Goal: Book appointment/travel/reservation

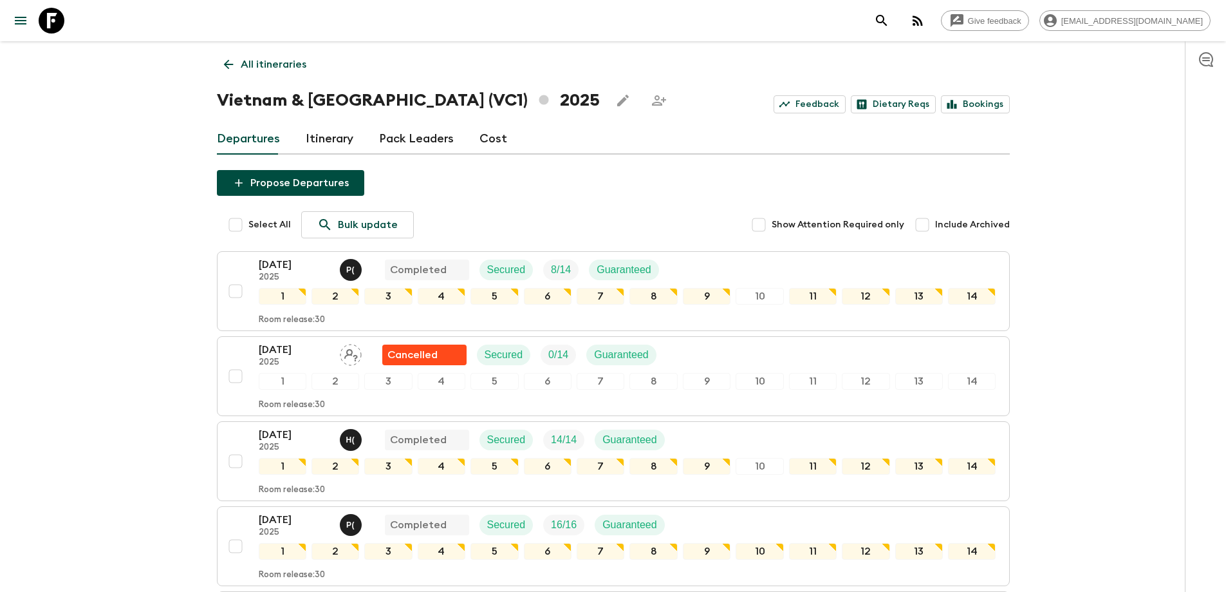
scroll to position [1035, 0]
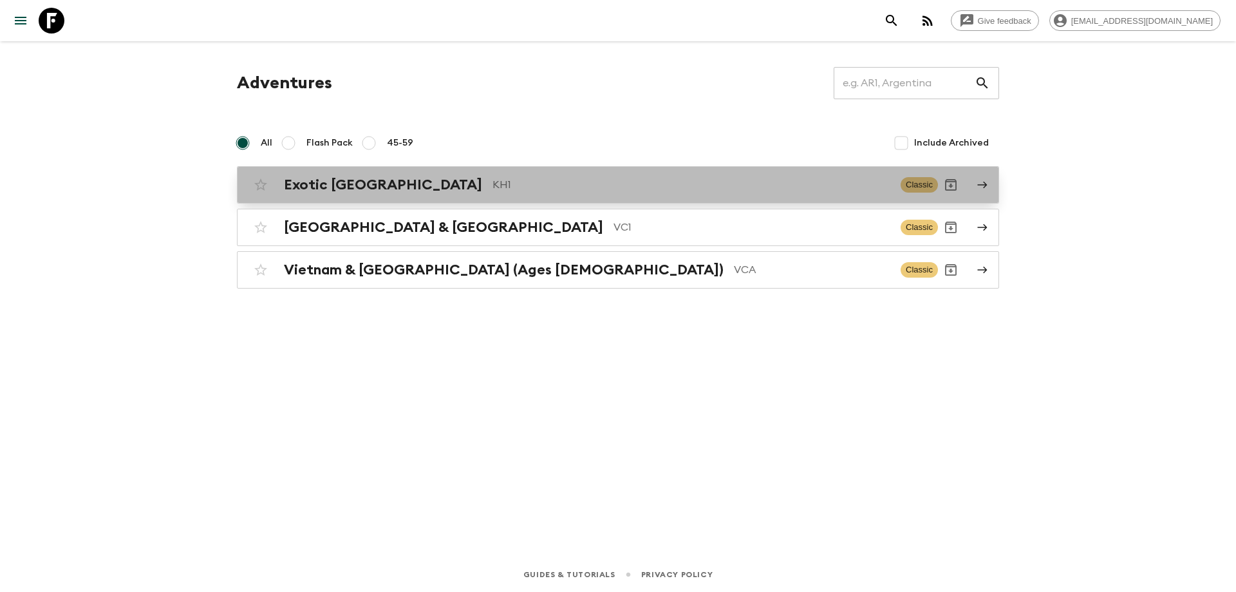
click at [402, 186] on div "Exotic [GEOGRAPHIC_DATA] KH1" at bounding box center [587, 184] width 606 height 17
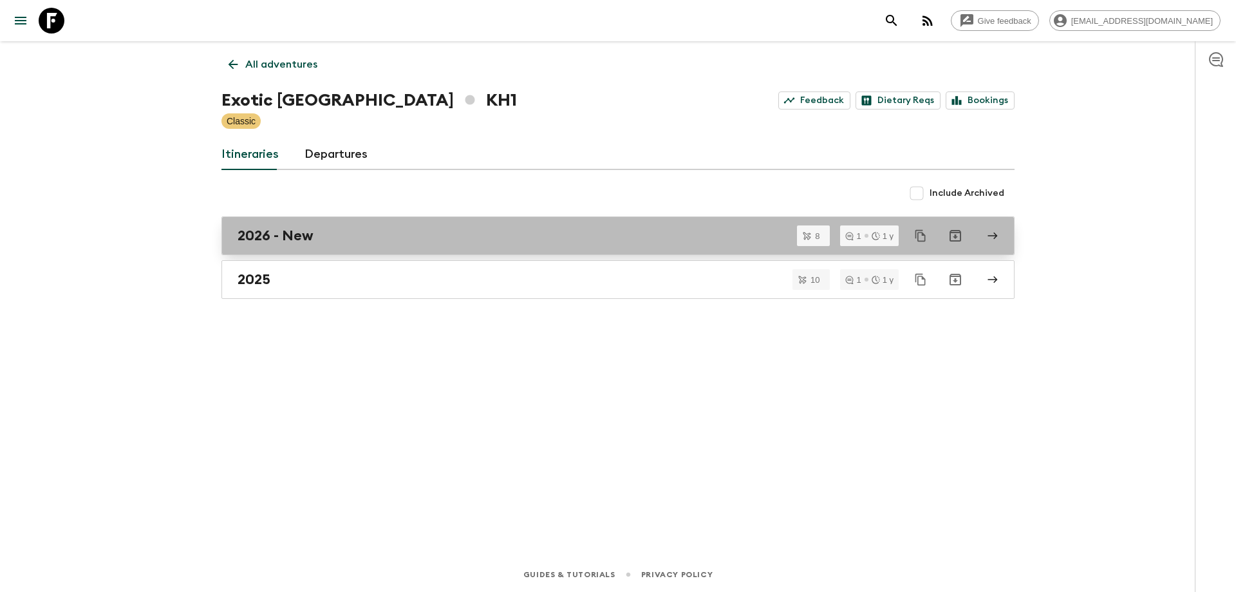
click at [307, 244] on link "2026 - New" at bounding box center [617, 235] width 793 height 39
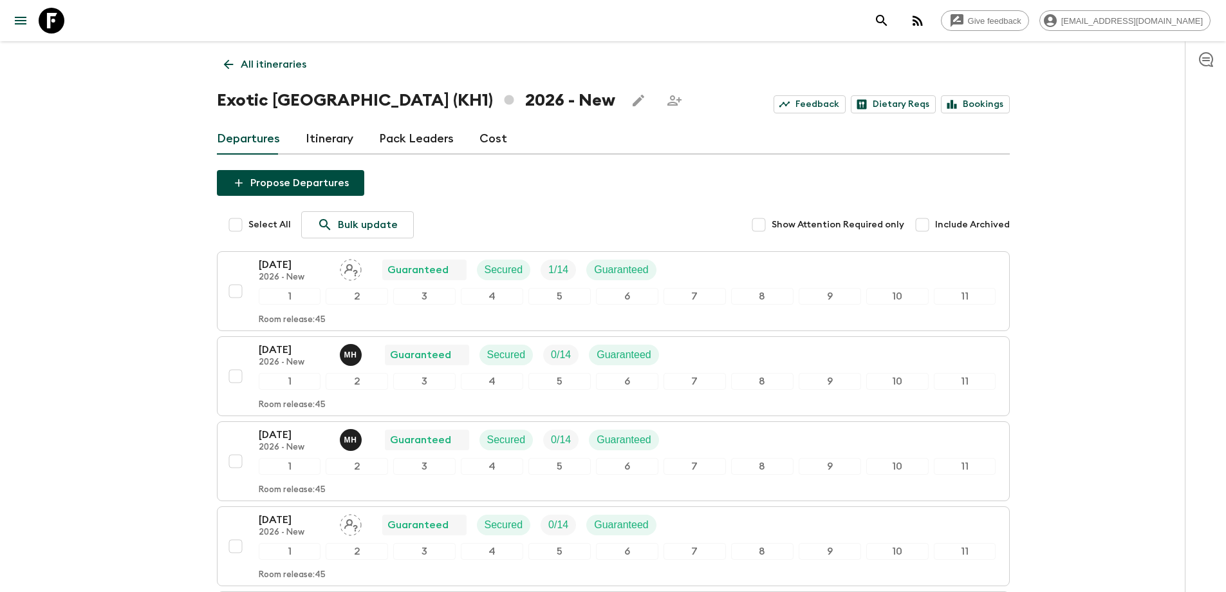
click at [225, 71] on link "All itineraries" at bounding box center [265, 65] width 97 height 26
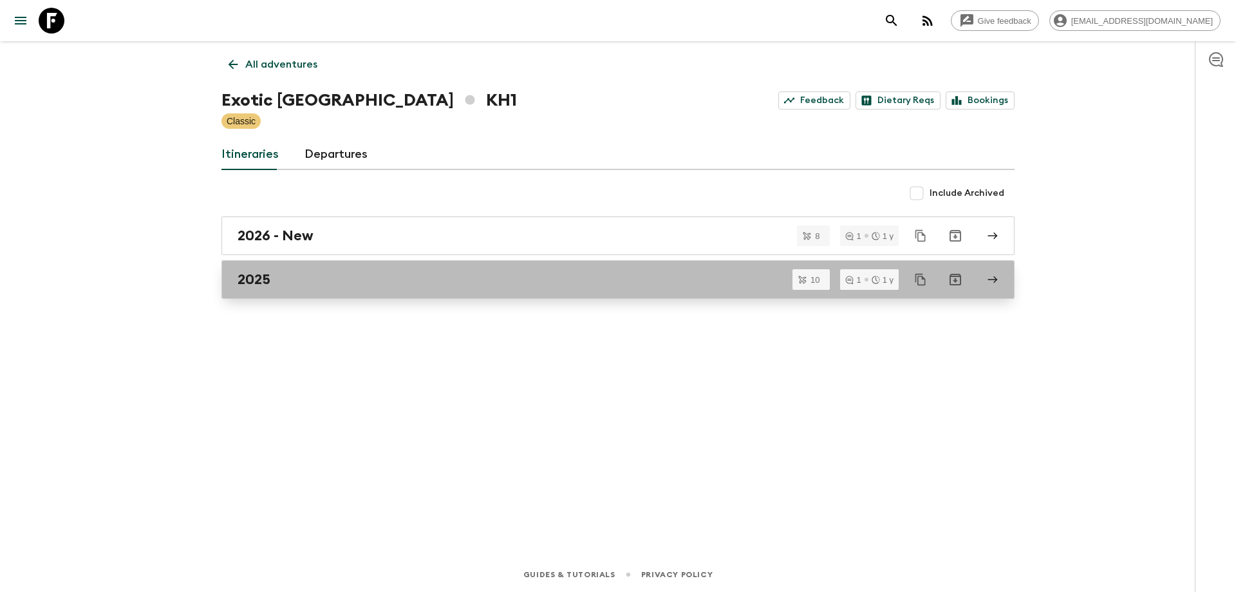
click at [298, 272] on div "2025" at bounding box center [606, 279] width 736 height 17
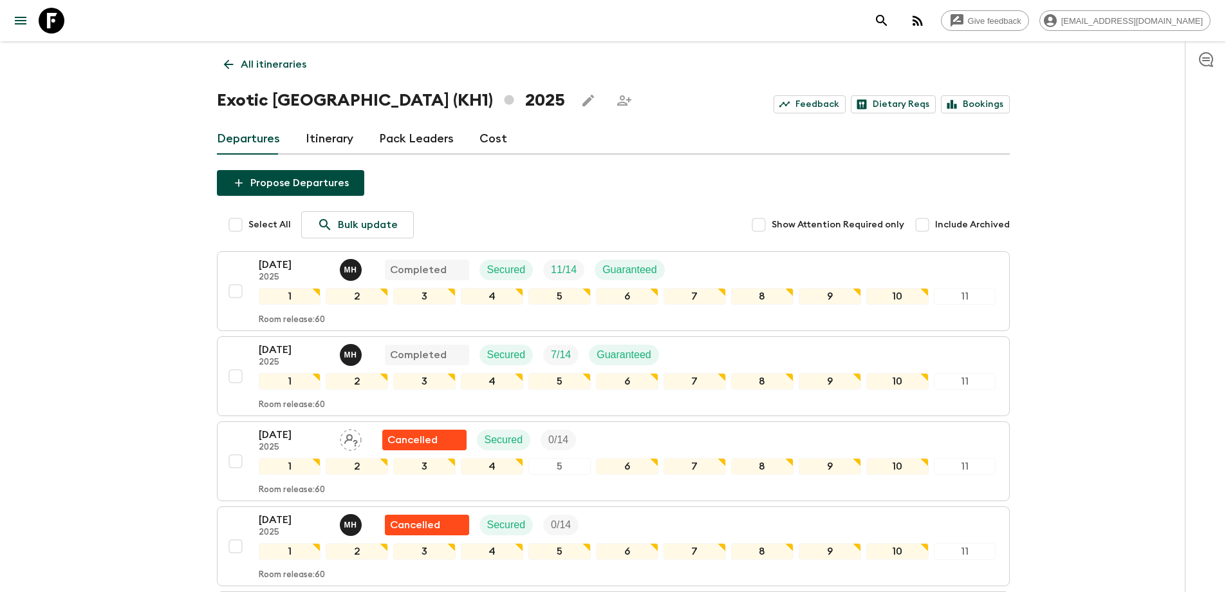
click at [222, 70] on icon at bounding box center [228, 64] width 14 height 14
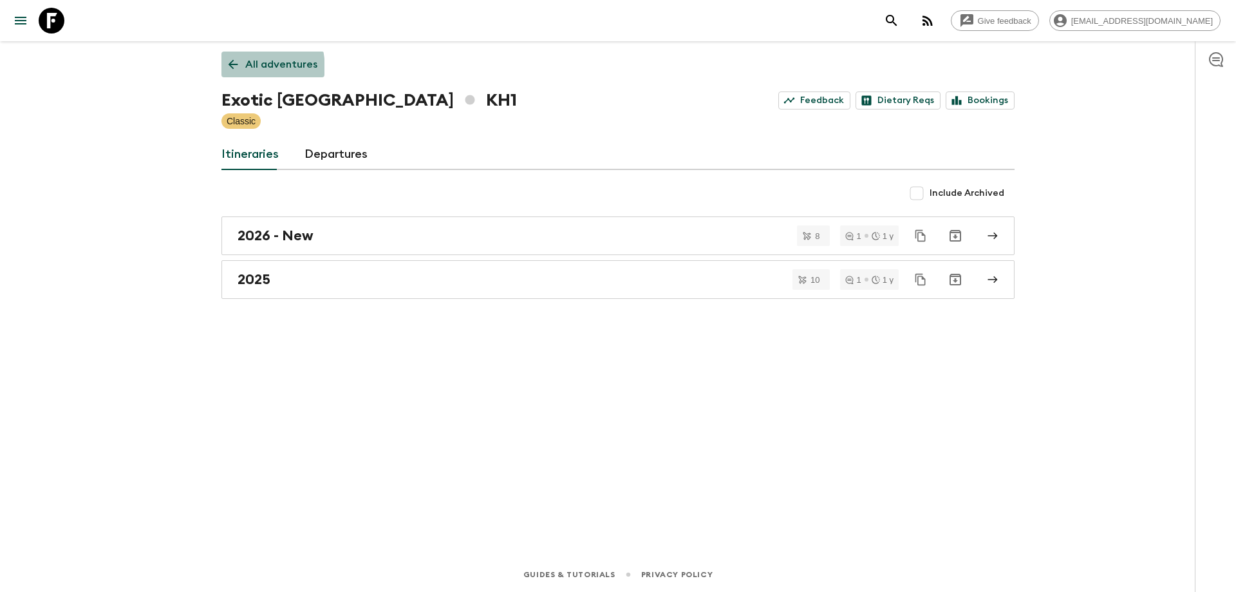
click at [222, 70] on link "All adventures" at bounding box center [272, 65] width 103 height 26
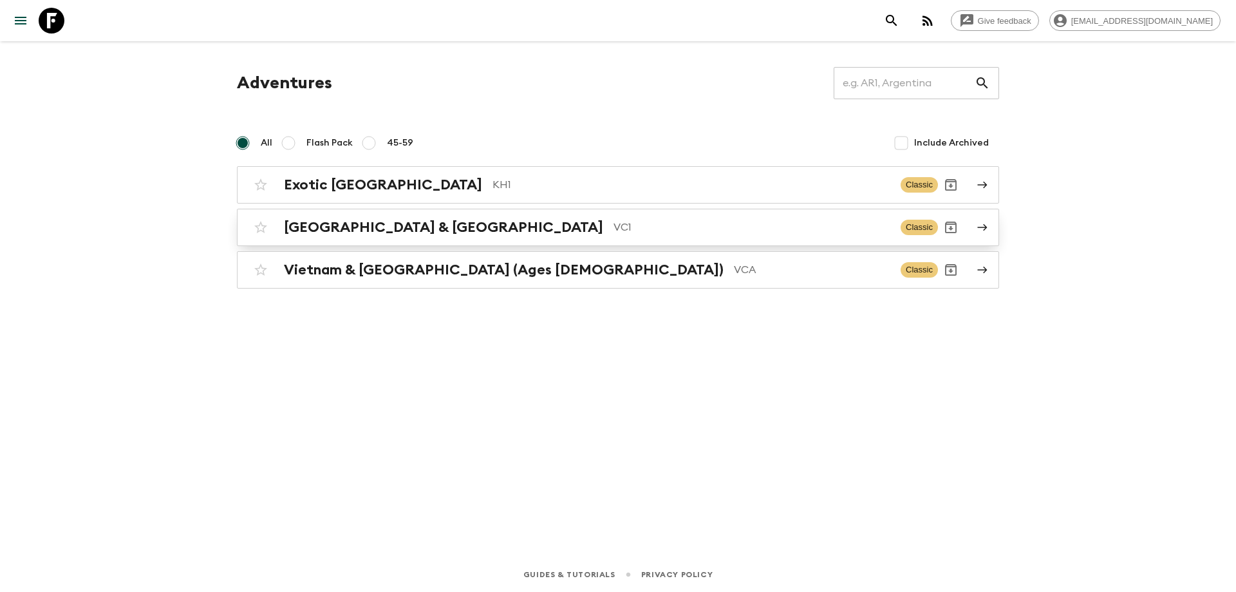
click at [333, 236] on div "Vietnam & Cambodia VC1 Classic" at bounding box center [593, 227] width 690 height 26
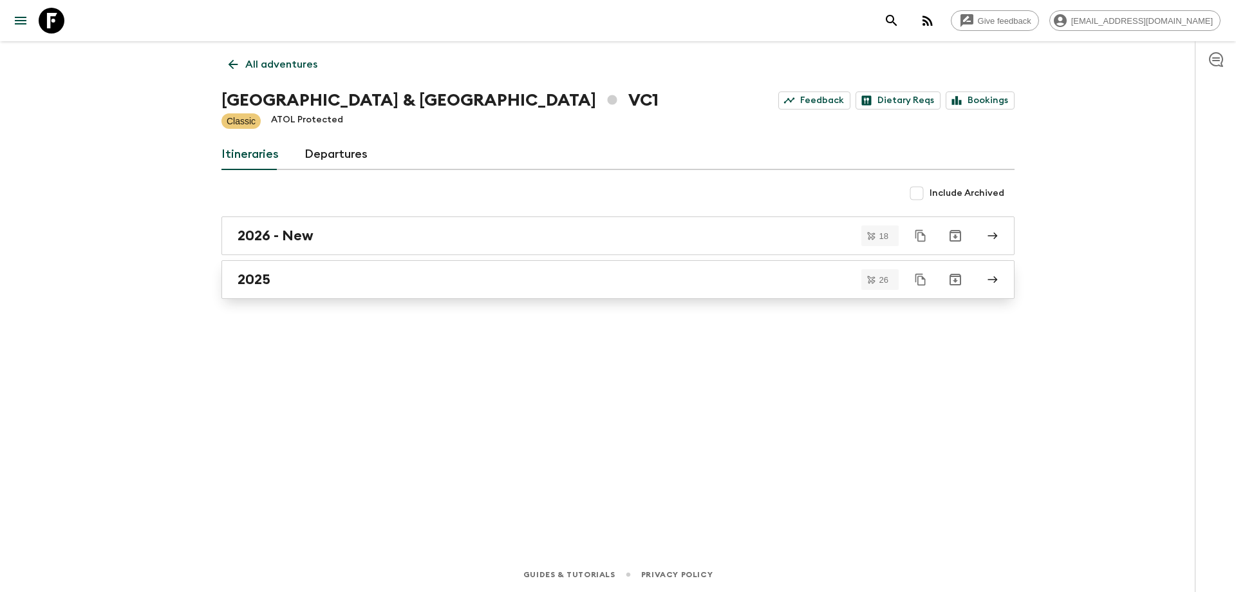
click at [295, 295] on link "2025" at bounding box center [617, 279] width 793 height 39
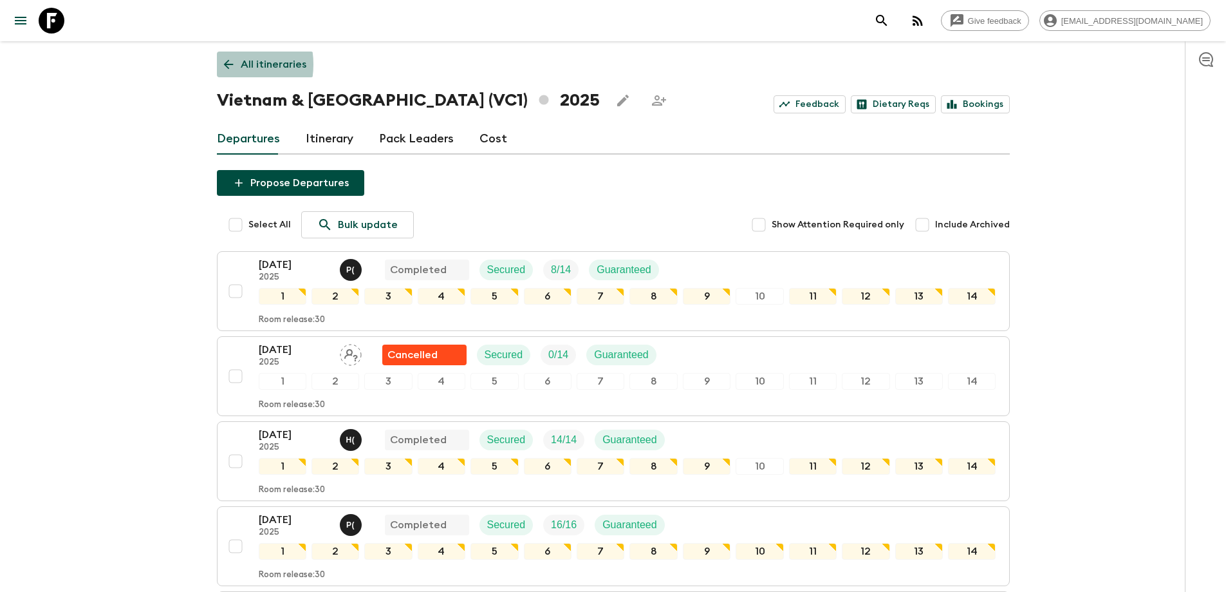
click at [222, 64] on icon at bounding box center [228, 64] width 14 height 14
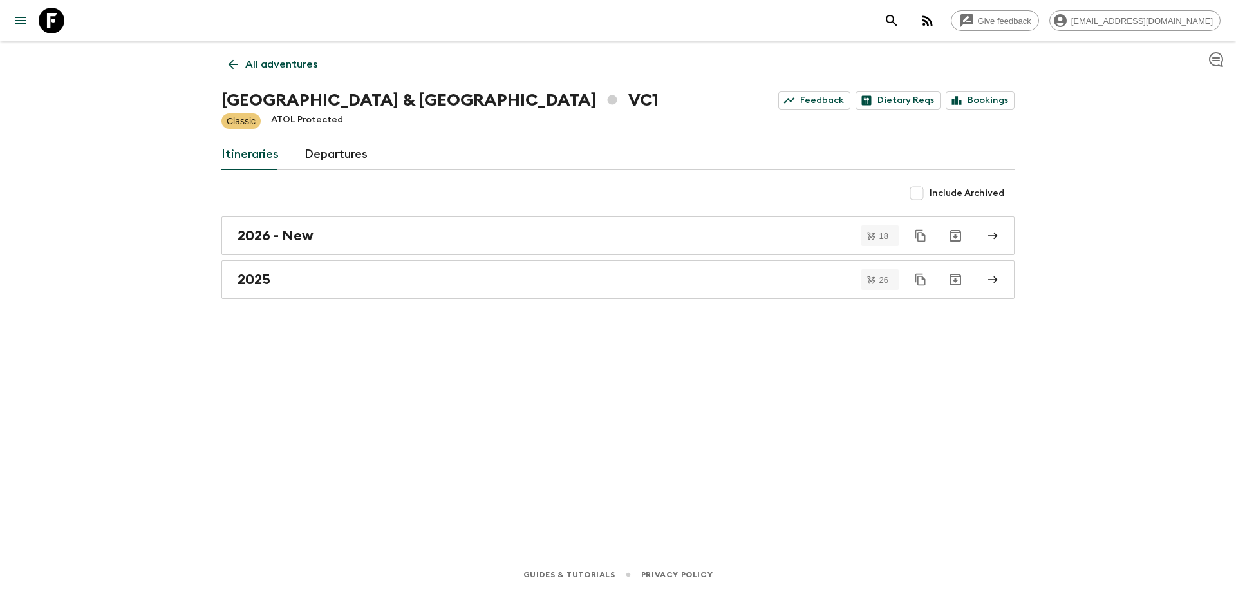
click at [221, 68] on link "All adventures" at bounding box center [272, 65] width 103 height 26
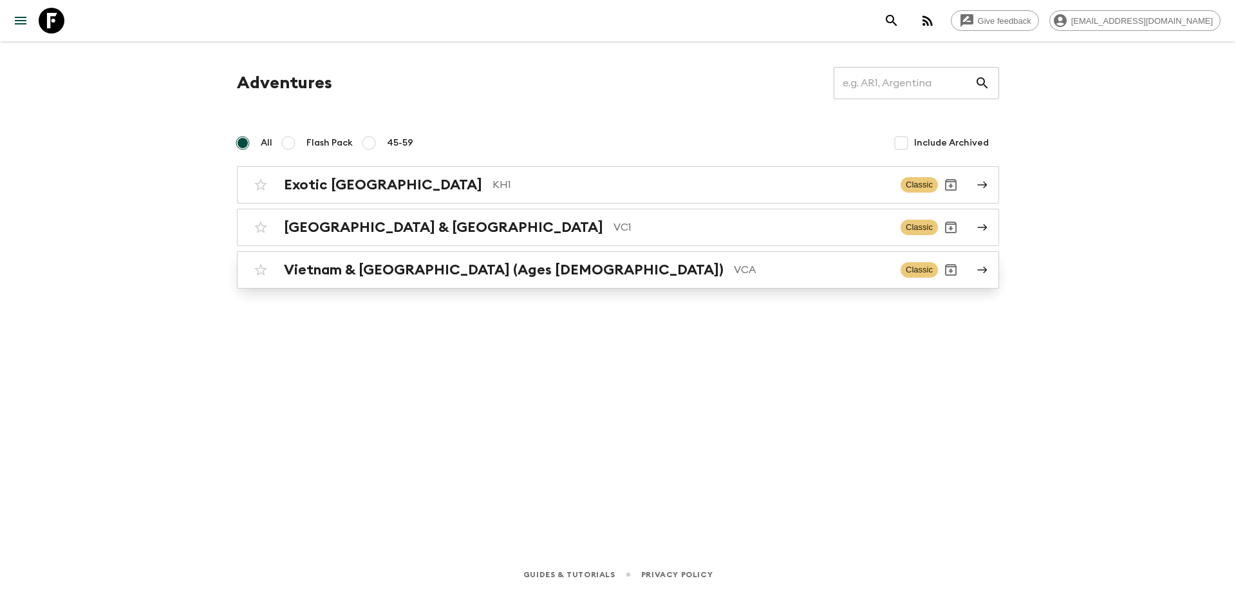
click at [734, 270] on p "VCA" at bounding box center [812, 269] width 156 height 15
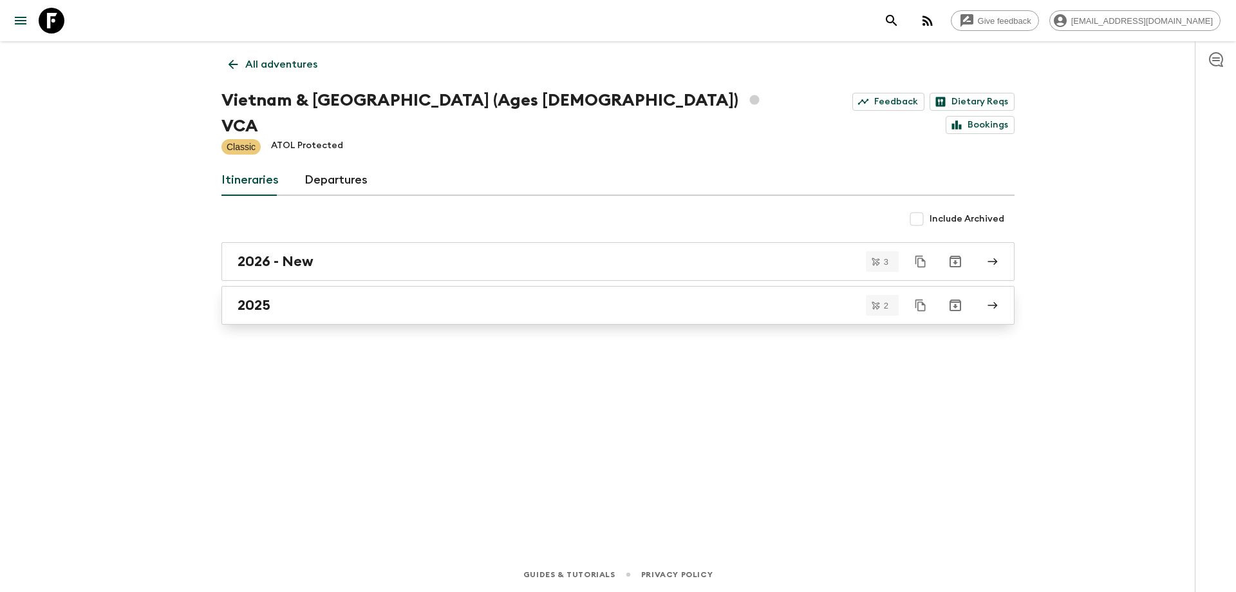
click at [270, 297] on h2 "2025" at bounding box center [254, 305] width 33 height 17
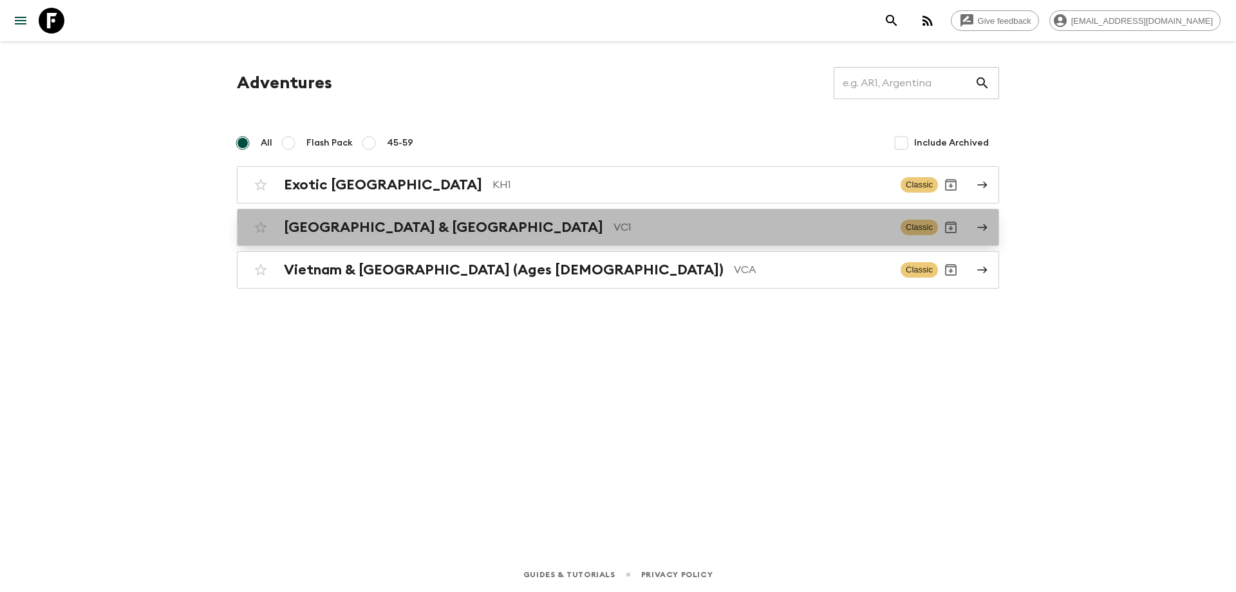
click at [436, 222] on div "Vietnam & Cambodia VC1" at bounding box center [587, 227] width 606 height 17
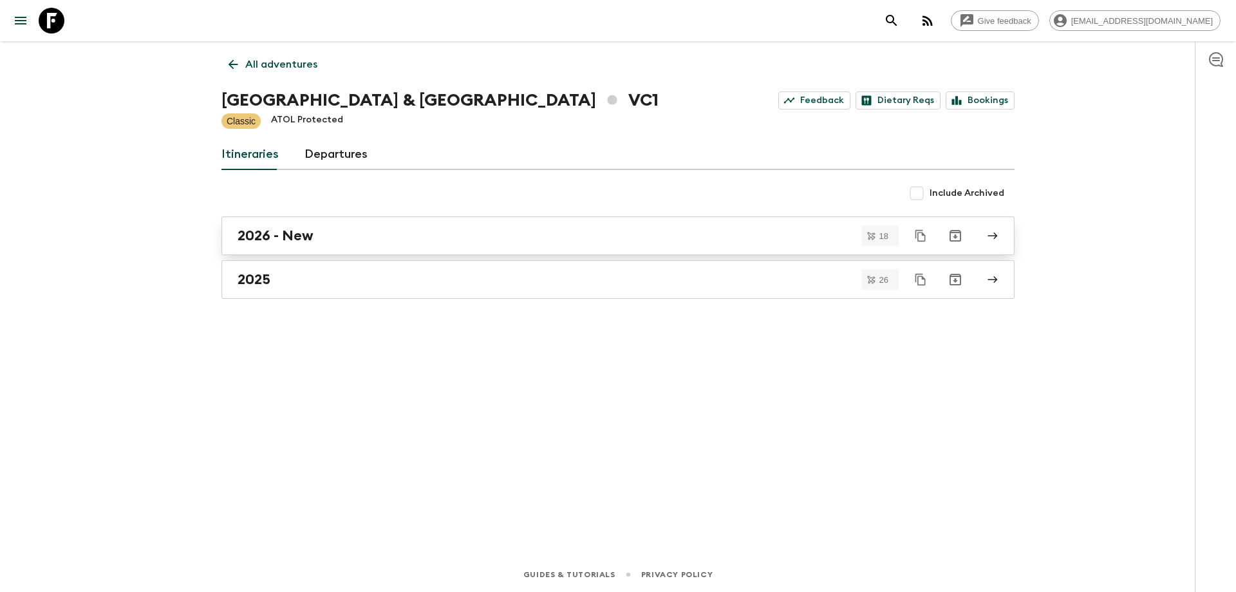
click at [388, 240] on div "2026 - New" at bounding box center [606, 235] width 736 height 17
